Goal: Communication & Community: Answer question/provide support

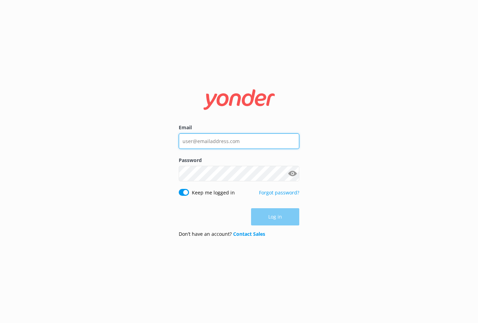
drag, startPoint x: 228, startPoint y: 141, endPoint x: 228, endPoint y: 146, distance: 5.2
click at [228, 141] on input "Email" at bounding box center [239, 140] width 120 height 15
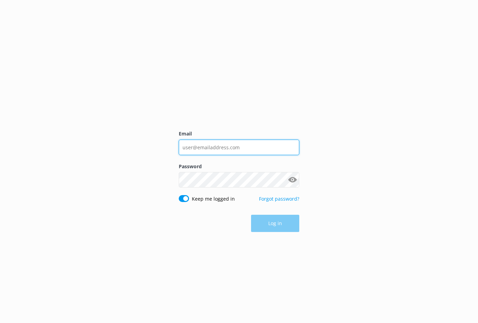
click at [243, 151] on div "Email" at bounding box center [239, 146] width 120 height 32
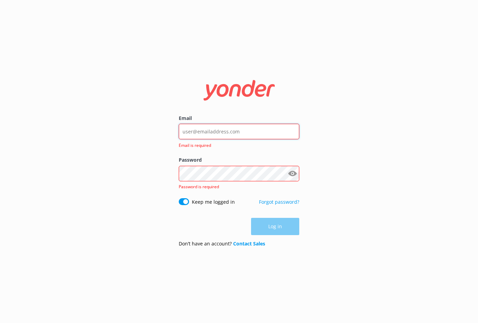
type input "[EMAIL_ADDRESS][DOMAIN_NAME]"
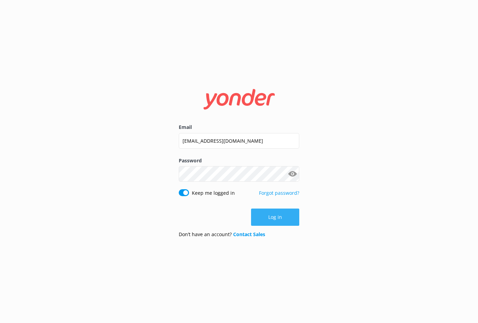
click at [265, 217] on button "Log in" at bounding box center [275, 216] width 48 height 17
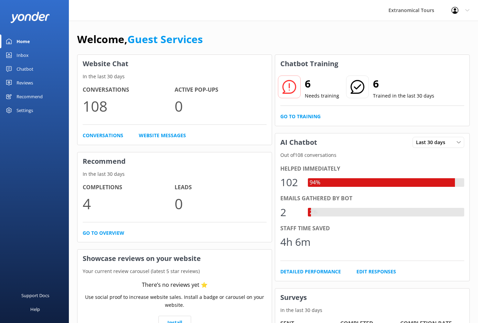
click at [31, 59] on link "Inbox" at bounding box center [34, 55] width 69 height 14
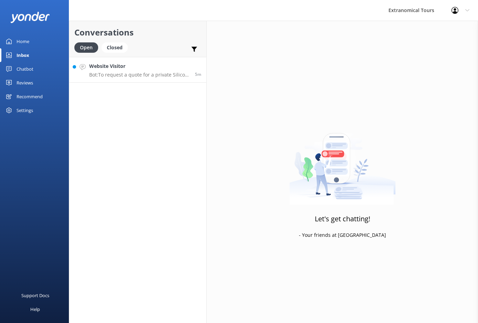
click at [148, 73] on p "Bot: To request a quote for a private Silicon Valley tour, please fill out the …" at bounding box center [139, 75] width 101 height 6
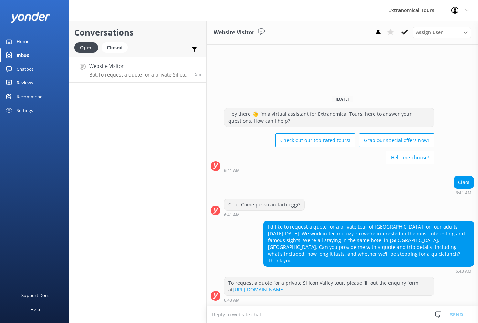
click at [354, 242] on div "I'd like to request a quote for a private tour of [GEOGRAPHIC_DATA] for four ad…" at bounding box center [369, 243] width 210 height 45
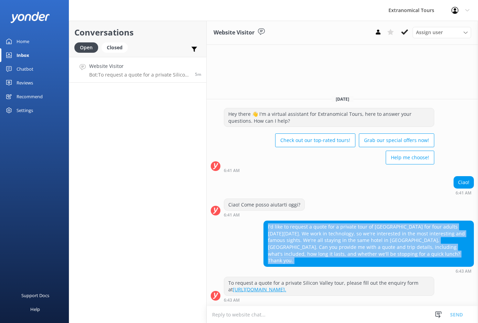
click at [354, 242] on div "I'd like to request a quote for a private tour of [GEOGRAPHIC_DATA] for four ad…" at bounding box center [369, 243] width 210 height 45
copy div "I'd like to request a quote for a private tour of [GEOGRAPHIC_DATA] for four ad…"
click at [284, 311] on textarea at bounding box center [342, 314] width 271 height 17
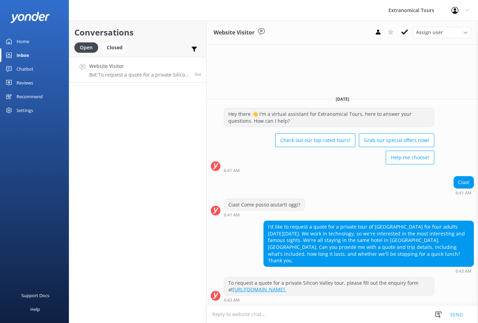
paste textarea "Hi [Guest Name], Thank you for reaching out and for your interest in a private …"
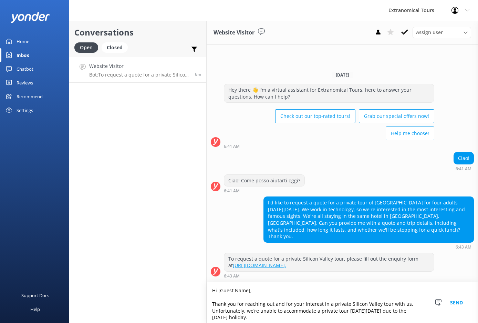
drag, startPoint x: 220, startPoint y: 291, endPoint x: 286, endPoint y: 295, distance: 65.5
click at [286, 295] on textarea "Hi [Guest Name], Thank you for reaching out and for your interest in a private …" at bounding box center [342, 302] width 271 height 41
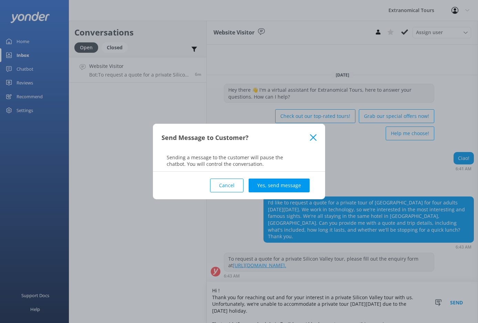
click at [224, 188] on button "Cancel" at bounding box center [226, 185] width 33 height 14
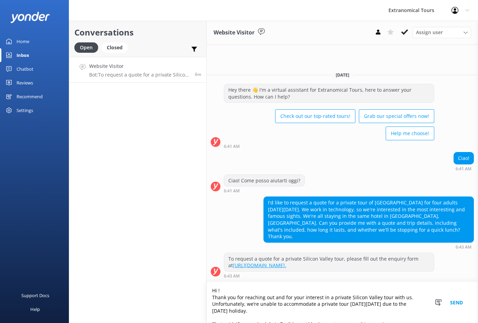
scroll to position [5, 0]
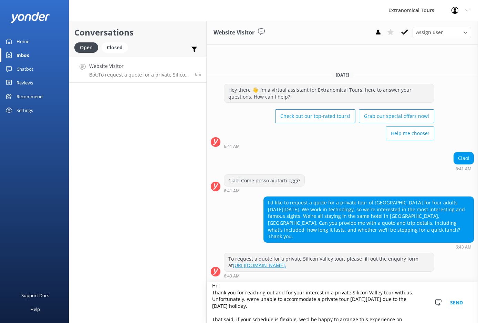
drag, startPoint x: 217, startPoint y: 292, endPoint x: 217, endPoint y: 288, distance: 3.8
click at [217, 292] on textarea "Hi ! Thank you for reaching out and for your interest in a private Silicon Vall…" at bounding box center [342, 302] width 271 height 41
drag, startPoint x: 218, startPoint y: 286, endPoint x: 224, endPoint y: 285, distance: 6.5
click at [218, 286] on textarea "Hi ! Thank you for reaching out and for your interest in a private Silicon Vall…" at bounding box center [342, 302] width 271 height 41
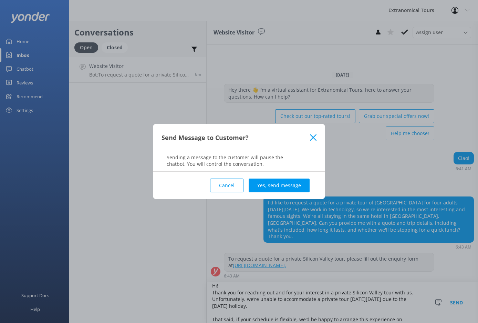
click at [224, 172] on div "Cancel Yes, send message" at bounding box center [238, 185] width 155 height 28
drag, startPoint x: 225, startPoint y: 183, endPoint x: 228, endPoint y: 188, distance: 5.3
click at [225, 183] on button "Cancel" at bounding box center [226, 185] width 33 height 14
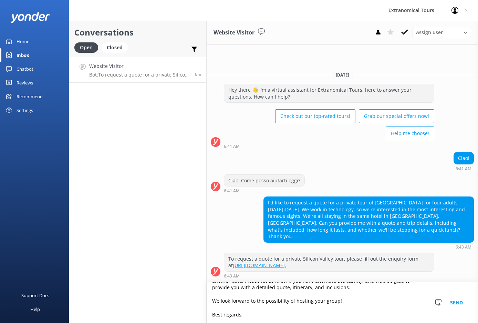
scroll to position [57, 0]
click at [246, 316] on textarea "Hi! Thank you for reaching out and for your interest in a private Silicon Valle…" at bounding box center [342, 302] width 271 height 41
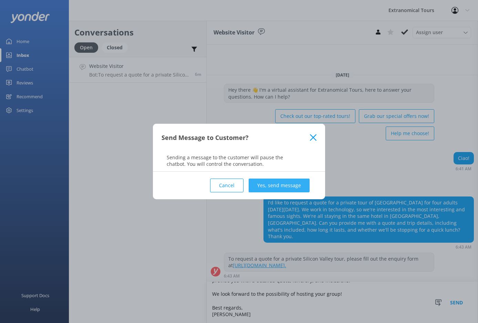
type textarea "Hi! Thank you for reaching out and for your interest in a private Silicon Valle…"
click at [267, 180] on button "Yes, send message" at bounding box center [279, 185] width 61 height 14
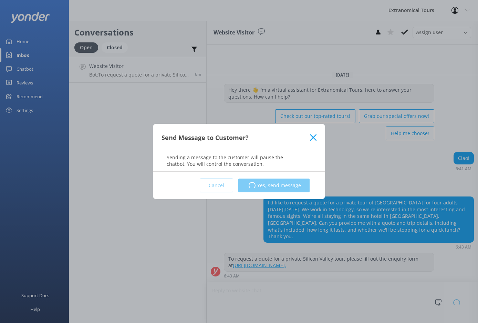
scroll to position [0, 0]
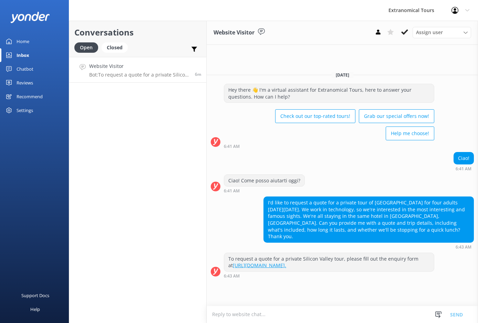
click at [1, 38] on div at bounding box center [0, 41] width 1 height 14
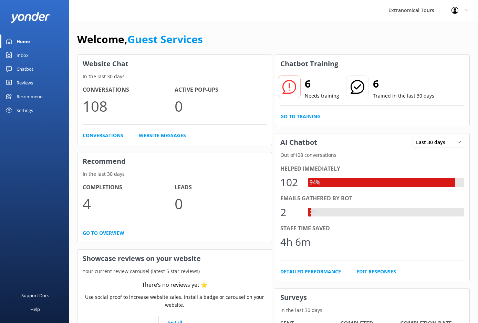
click at [38, 52] on link "Inbox" at bounding box center [34, 55] width 69 height 14
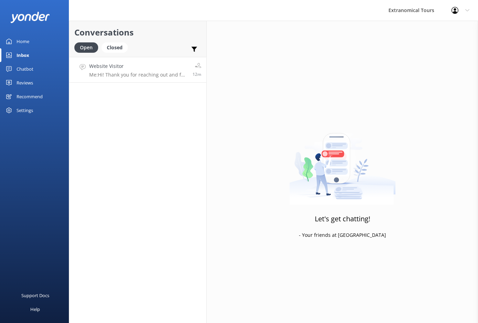
click at [154, 75] on p "Me: Hi! Thank you for reaching out and for your interest in a private Silicon V…" at bounding box center [138, 75] width 98 height 6
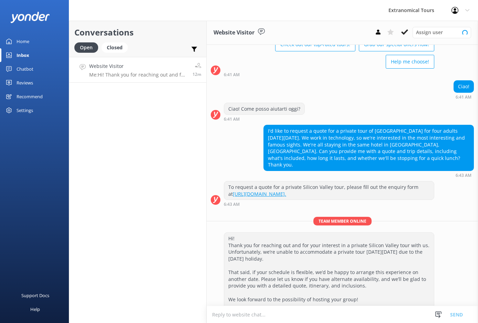
scroll to position [57, 0]
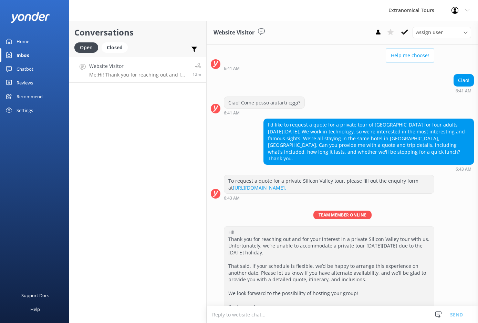
drag, startPoint x: 437, startPoint y: 313, endPoint x: 433, endPoint y: 307, distance: 6.7
click at [437, 313] on icon at bounding box center [438, 314] width 7 height 7
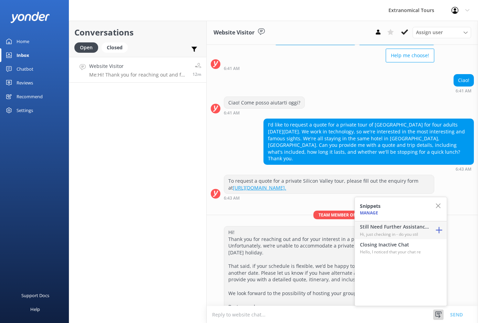
click at [393, 227] on h4 "Still Need Further Assistance?" at bounding box center [394, 227] width 69 height 8
type textarea "Hi, just checking in - do you still require assistance from our team on this? T…"
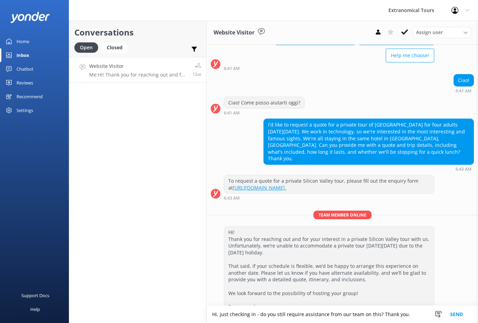
click at [464, 316] on button "Send" at bounding box center [456, 313] width 26 height 17
